Goal: Information Seeking & Learning: Learn about a topic

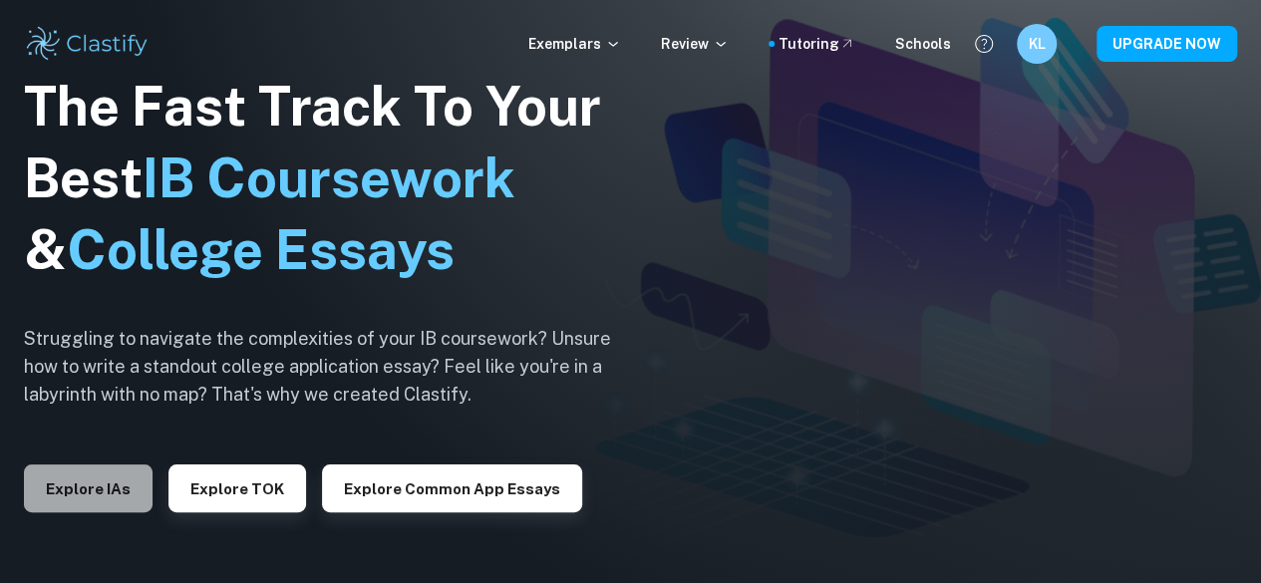
click at [100, 489] on button "Explore IAs" at bounding box center [88, 489] width 129 height 48
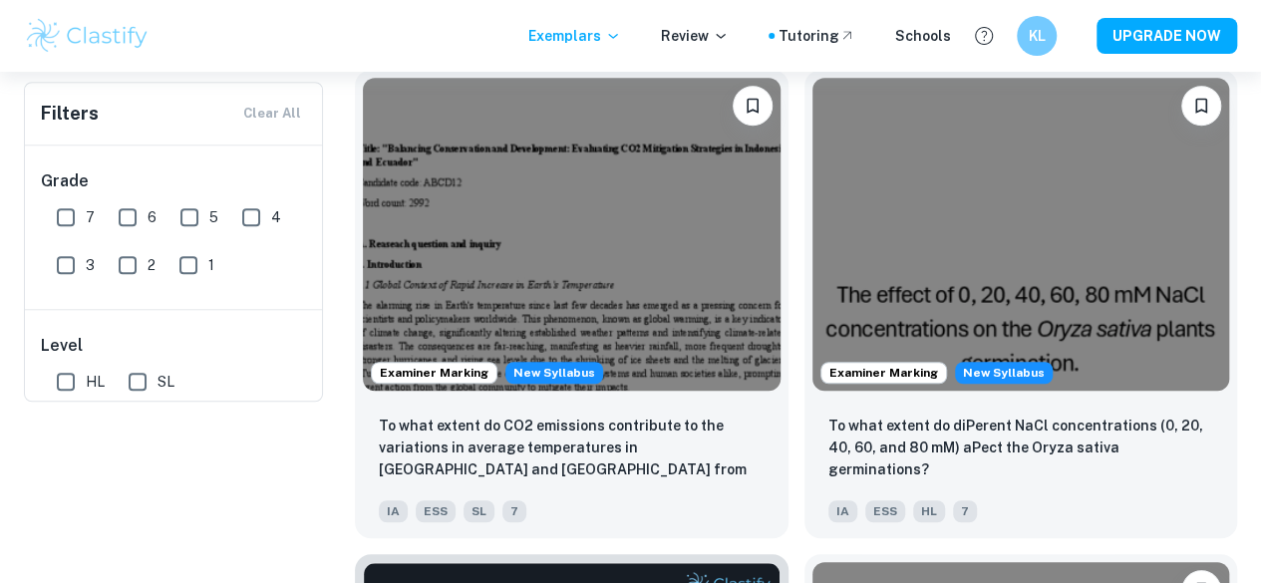
scroll to position [112, 0]
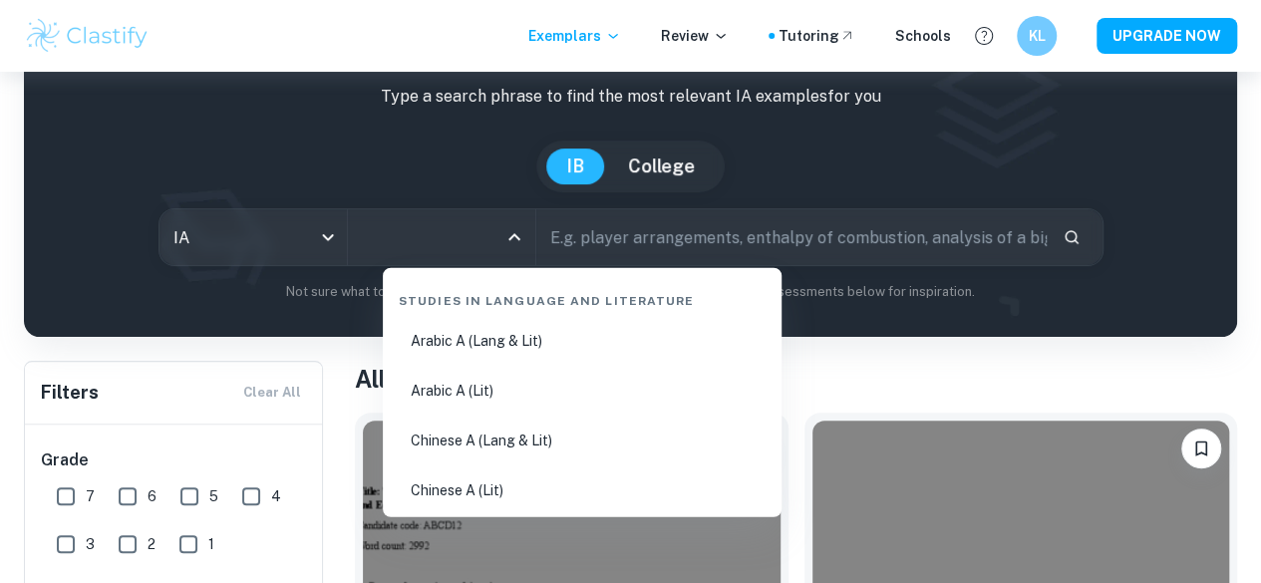
click at [453, 242] on input "All Subjects" at bounding box center [427, 237] width 140 height 38
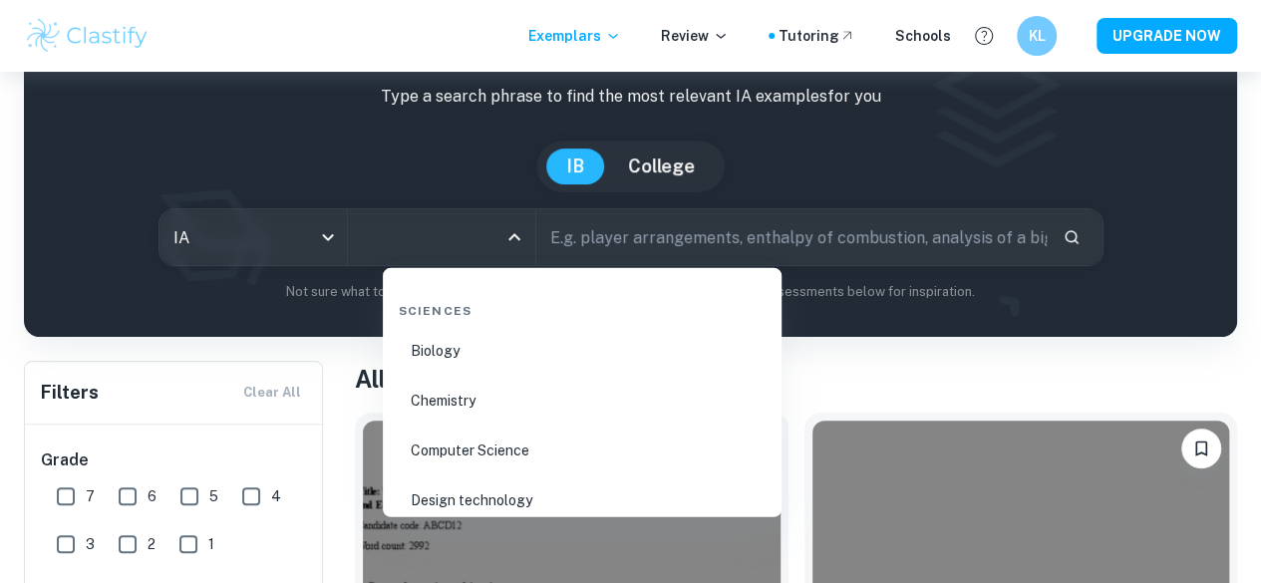
scroll to position [3096, 0]
click at [433, 383] on li "Chemistry" at bounding box center [582, 399] width 383 height 46
type input "Chemistry"
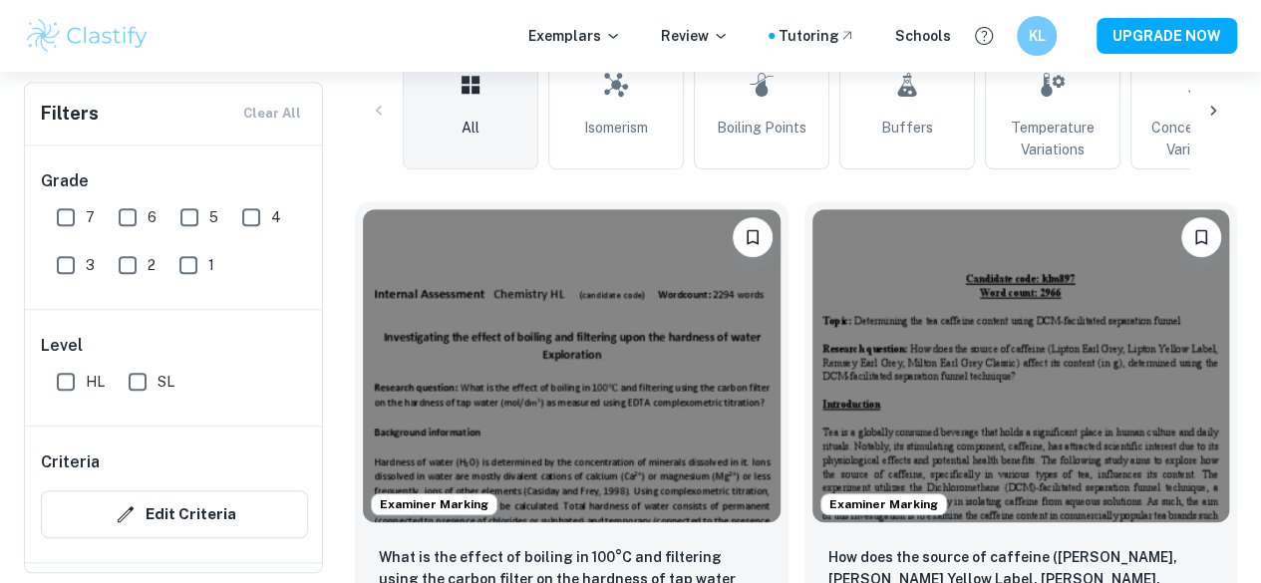
scroll to position [648, 0]
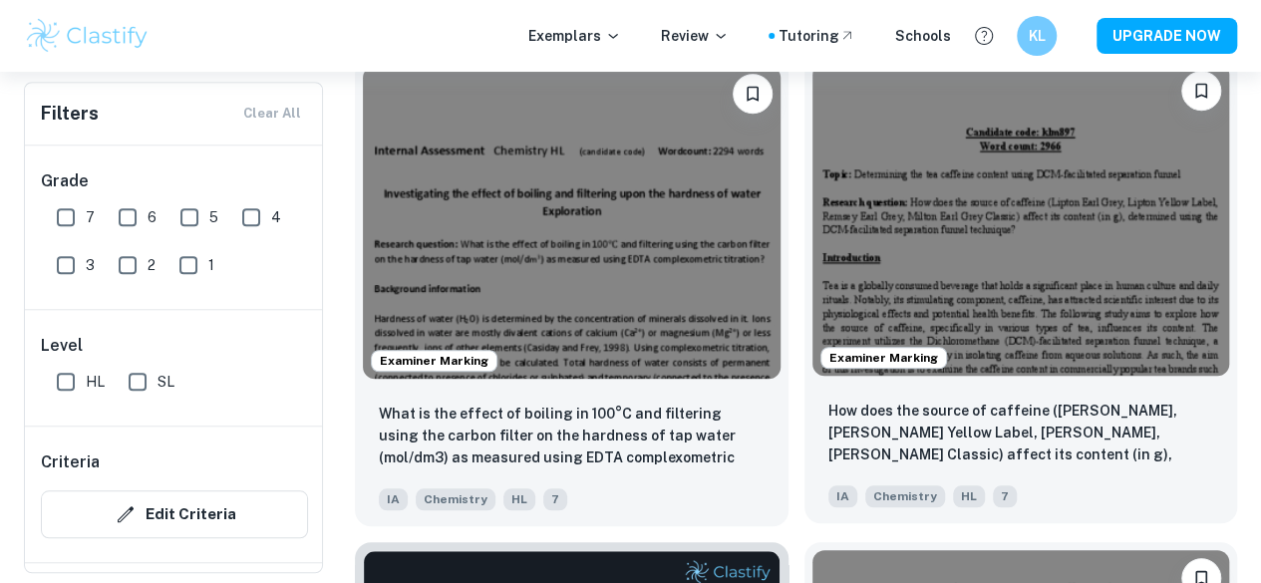
click at [812, 168] on img at bounding box center [1021, 219] width 418 height 313
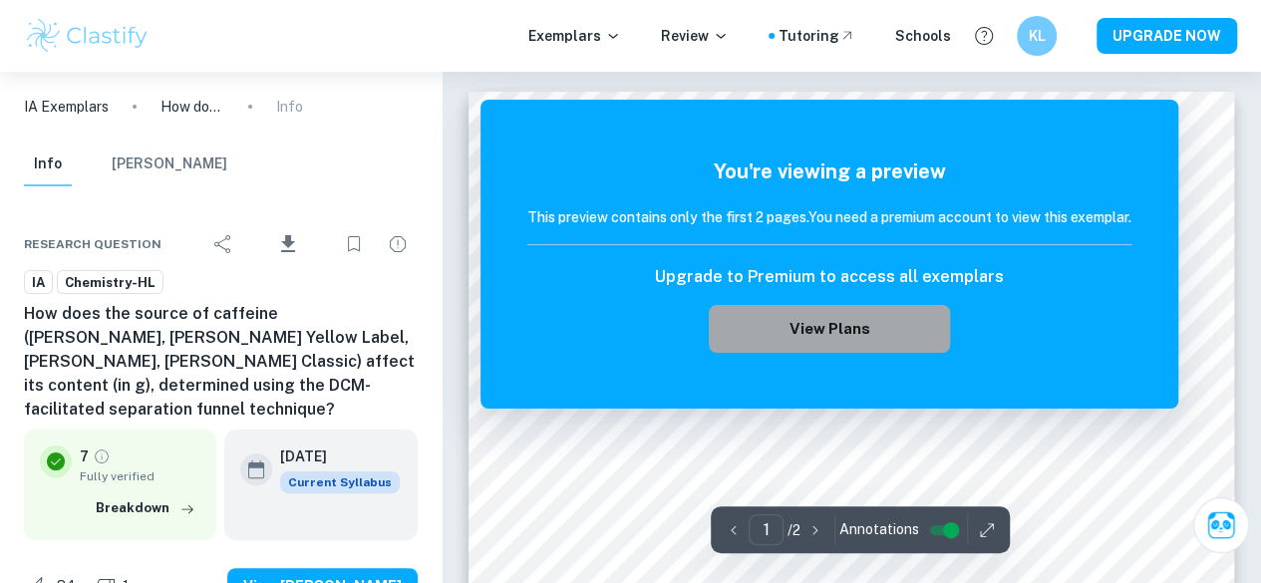
click at [816, 310] on button "View Plans" at bounding box center [829, 329] width 241 height 48
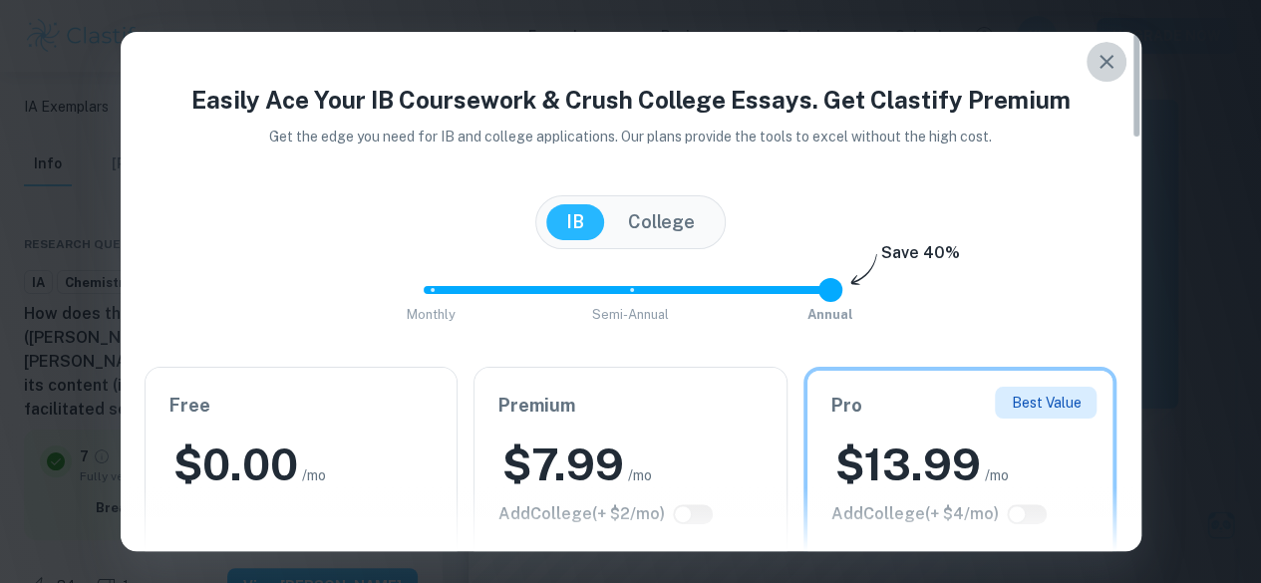
click at [1111, 53] on icon "button" at bounding box center [1107, 62] width 24 height 24
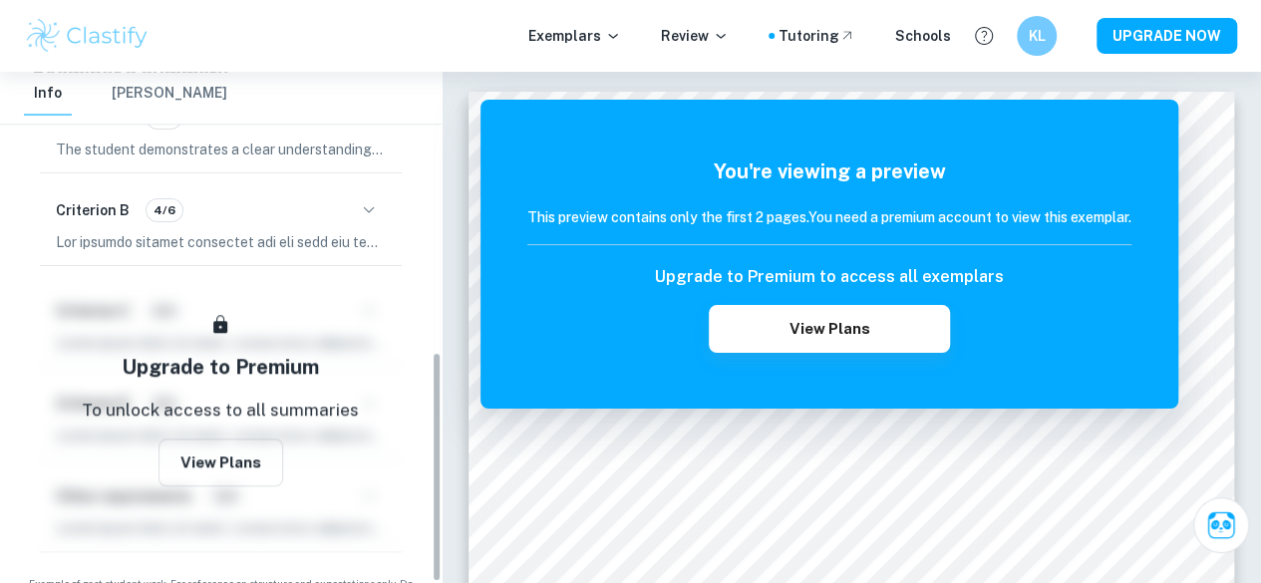
scroll to position [619, 0]
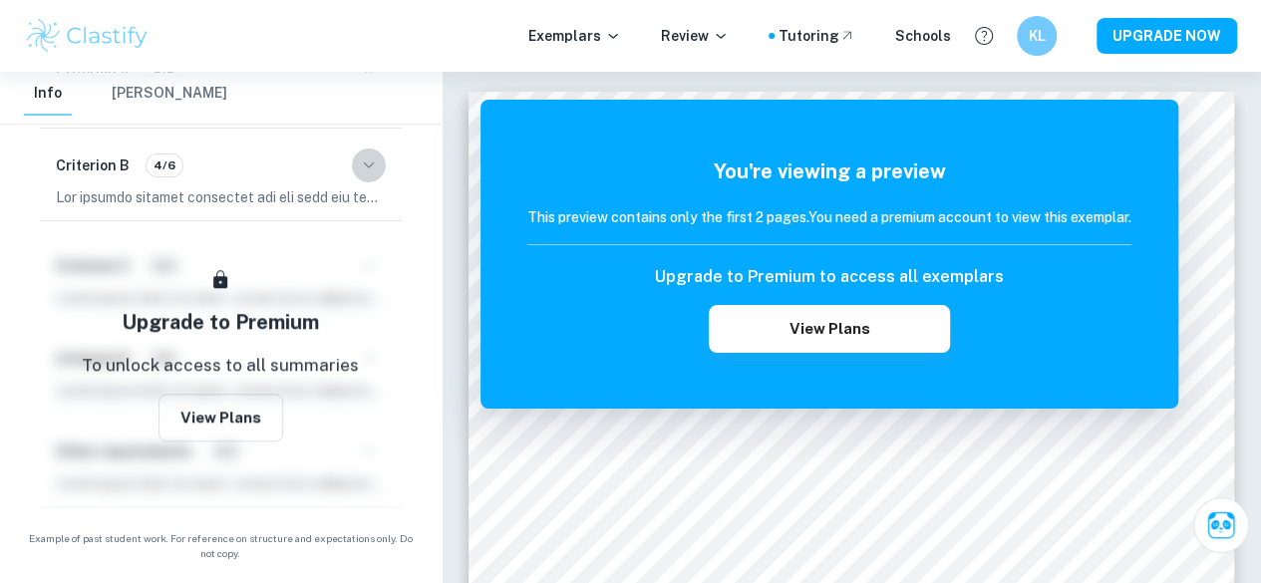
click at [366, 159] on icon "button" at bounding box center [369, 166] width 24 height 24
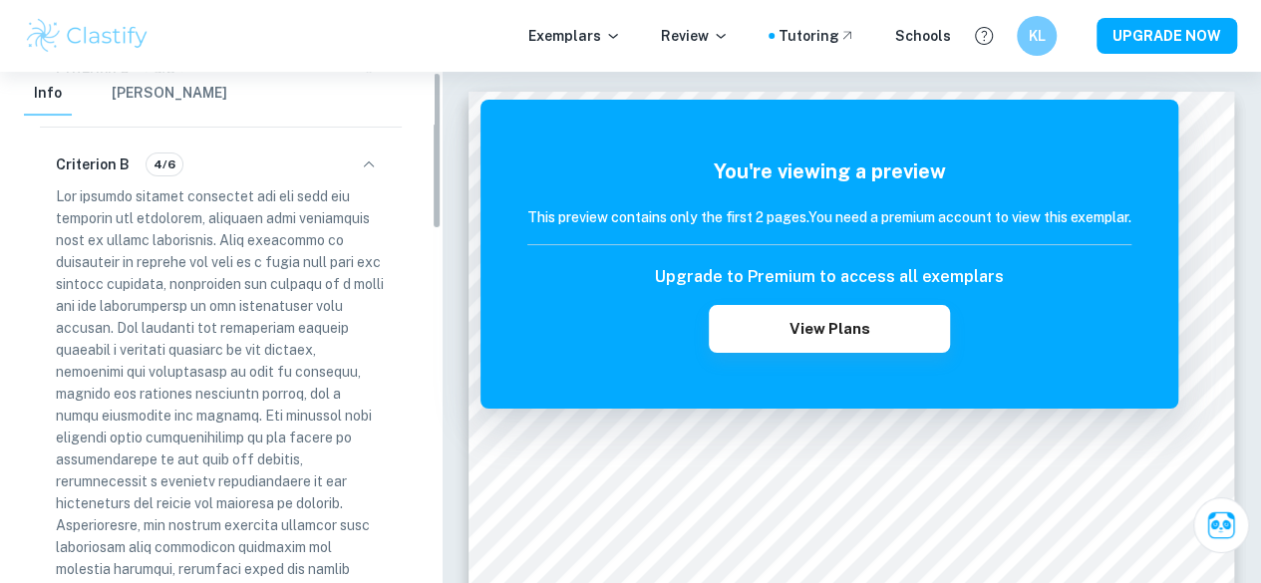
scroll to position [0, 0]
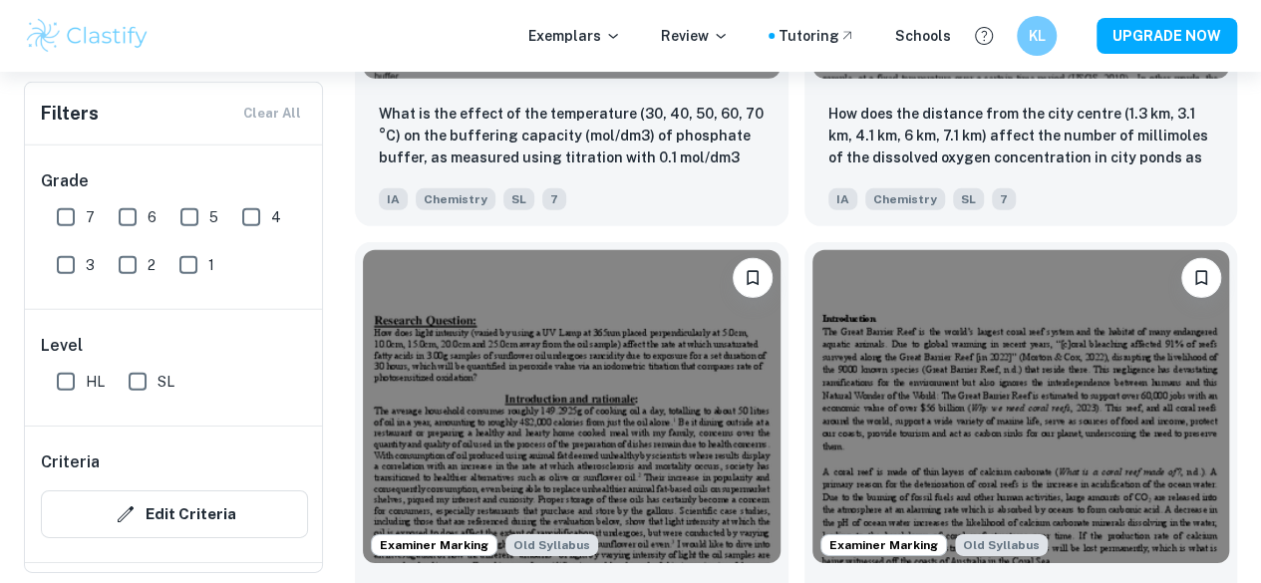
scroll to position [2887, 0]
